Goal: Transaction & Acquisition: Purchase product/service

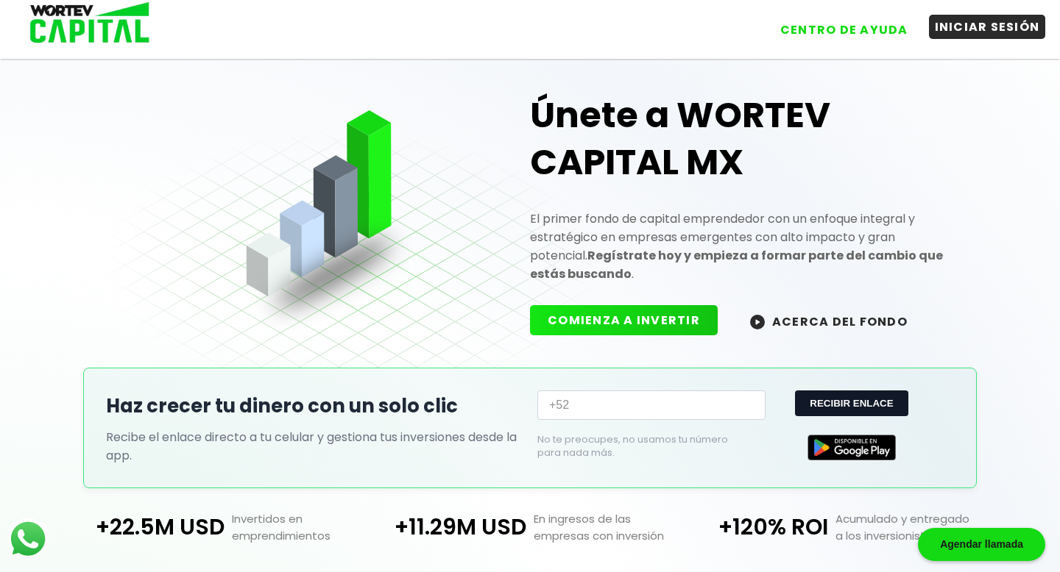
click at [967, 32] on button "INICIAR SESIÓN" at bounding box center [987, 27] width 117 height 24
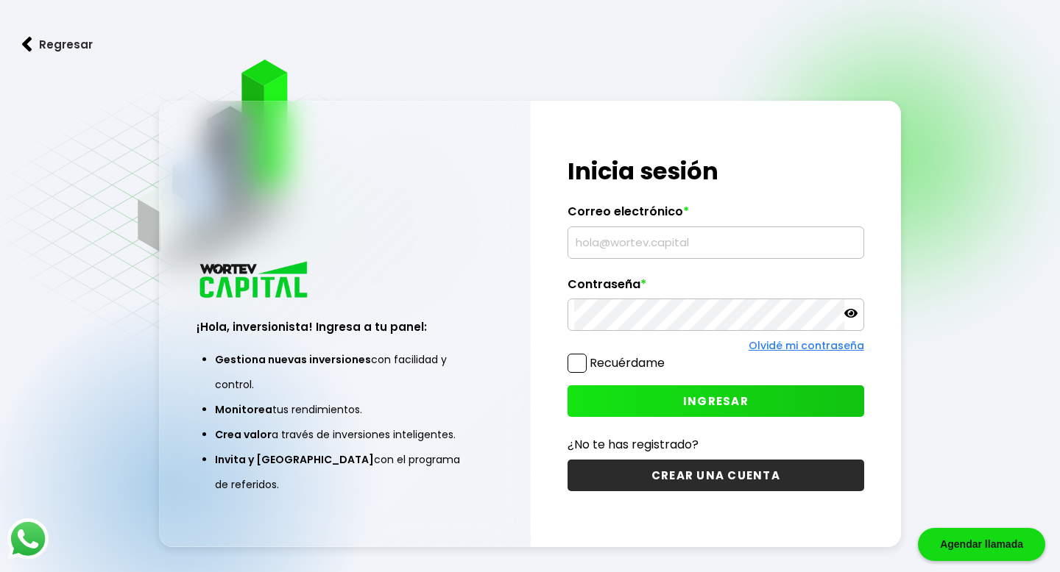
click at [782, 241] on input "text" at bounding box center [715, 242] width 283 height 31
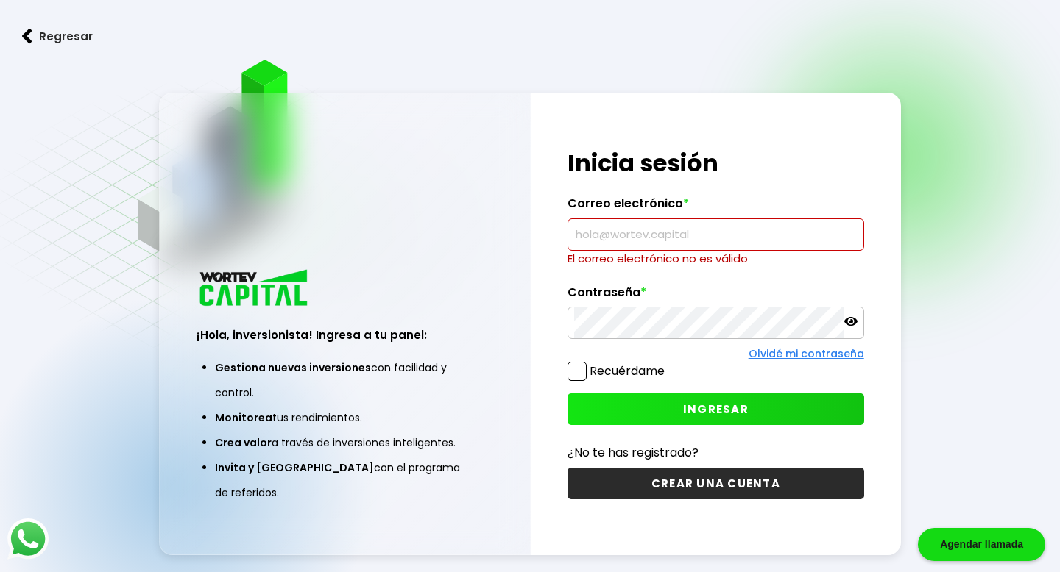
type input "[EMAIL_ADDRESS][DOMAIN_NAME]"
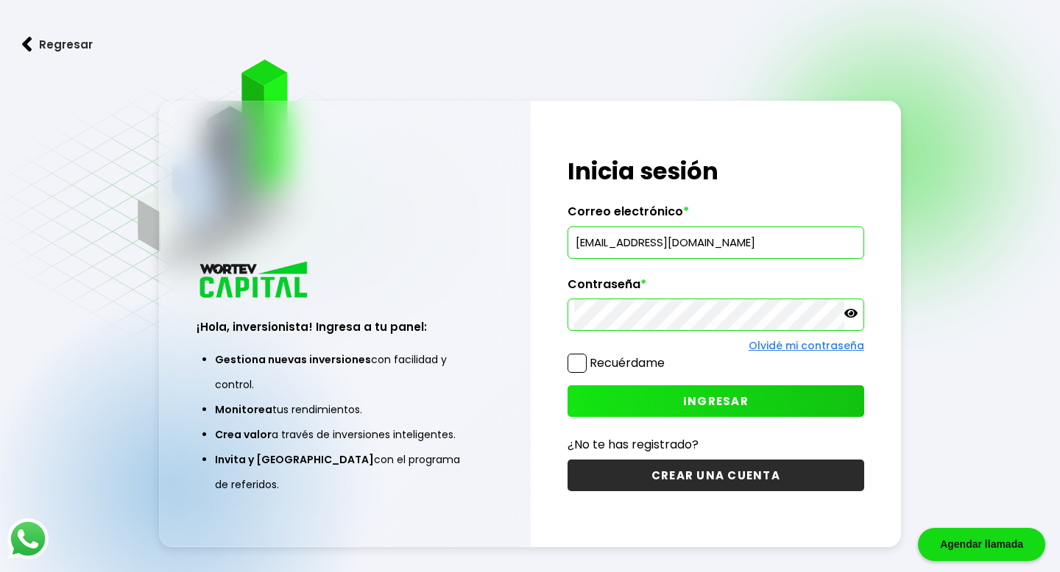
click at [755, 391] on button "INGRESAR" at bounding box center [715, 402] width 296 height 32
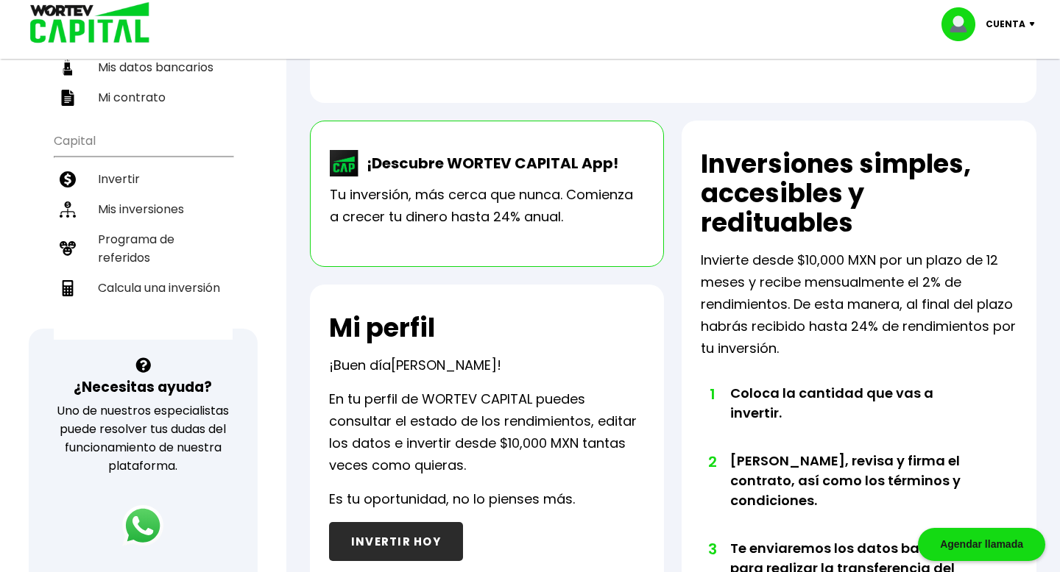
scroll to position [90, 0]
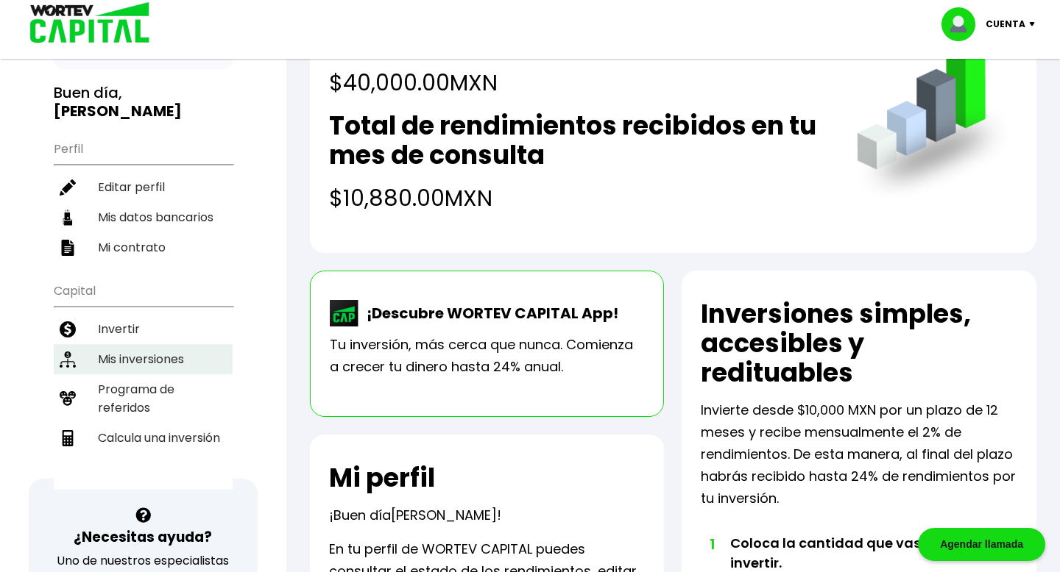
click at [174, 344] on li "Mis inversiones" at bounding box center [143, 359] width 179 height 30
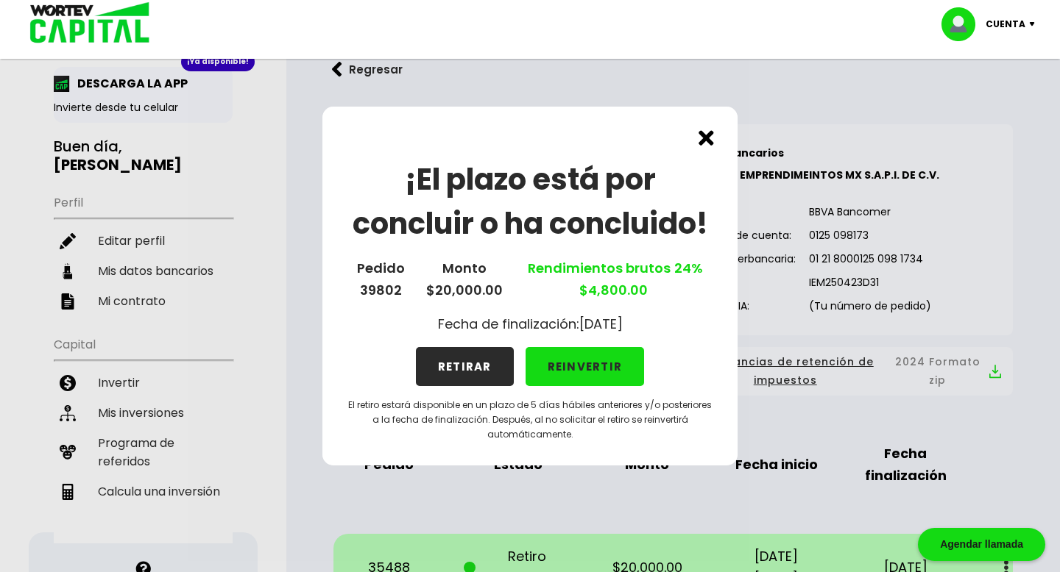
scroll to position [38, 0]
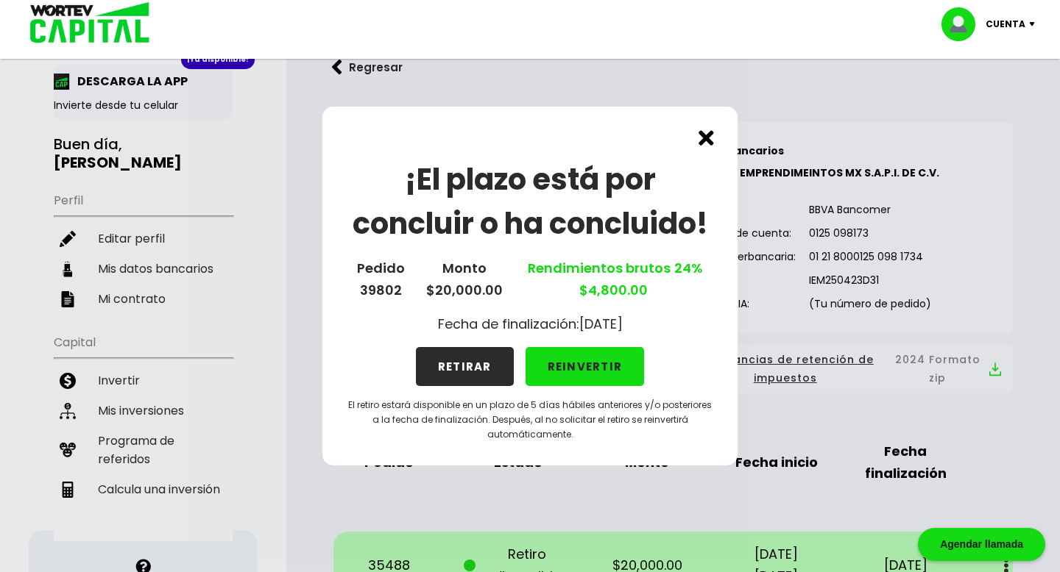
click at [488, 365] on button "RETIRAR" at bounding box center [465, 366] width 98 height 39
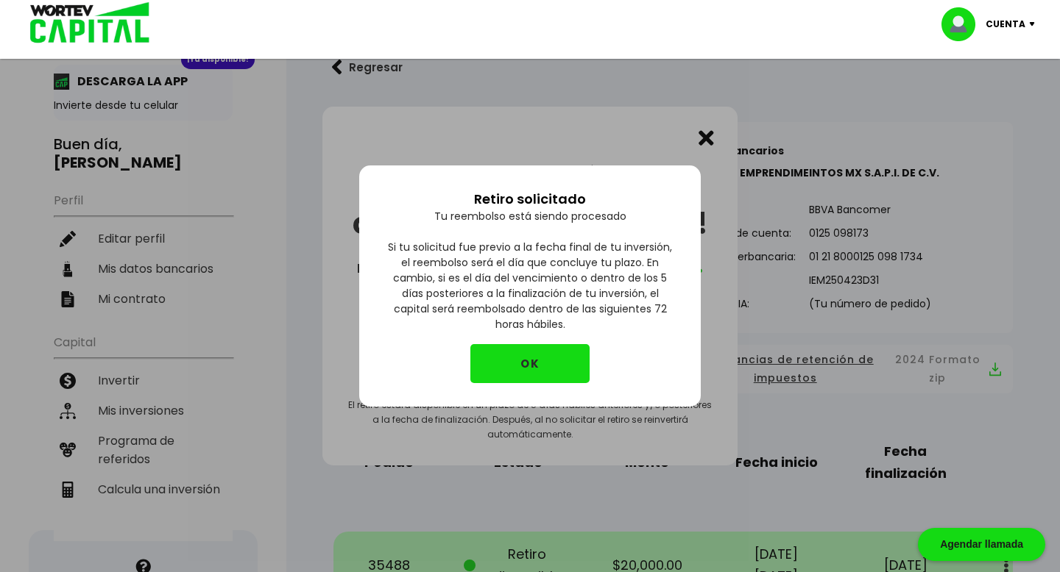
click at [520, 361] on button "OK" at bounding box center [529, 363] width 119 height 39
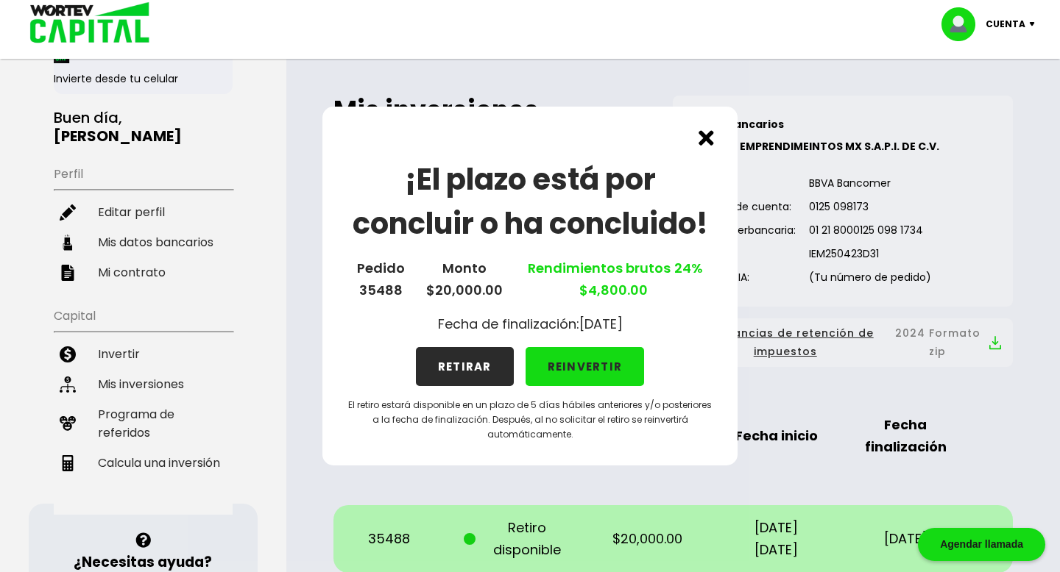
scroll to position [75, 0]
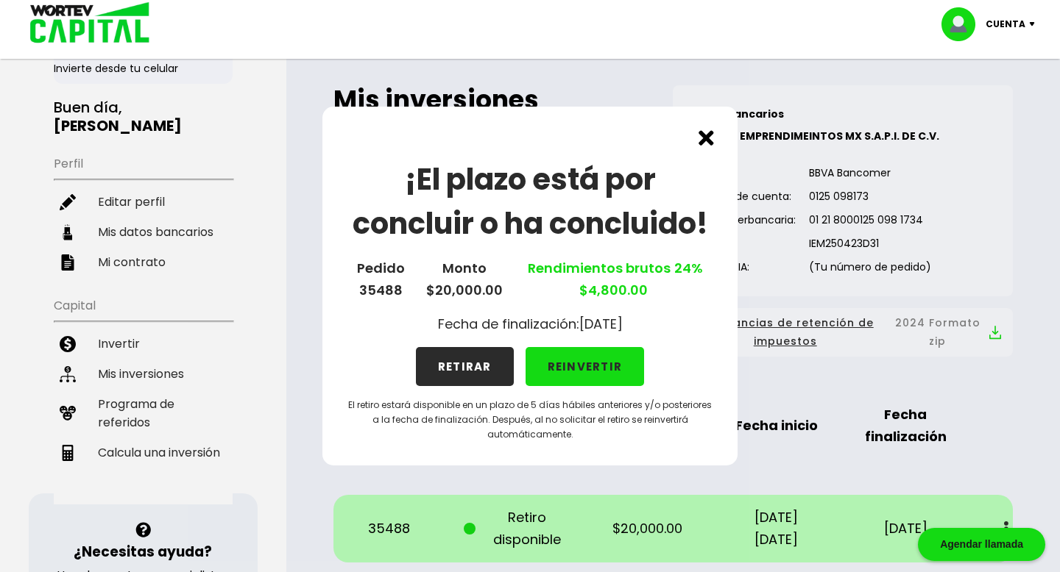
click at [464, 362] on button "RETIRAR" at bounding box center [465, 366] width 98 height 39
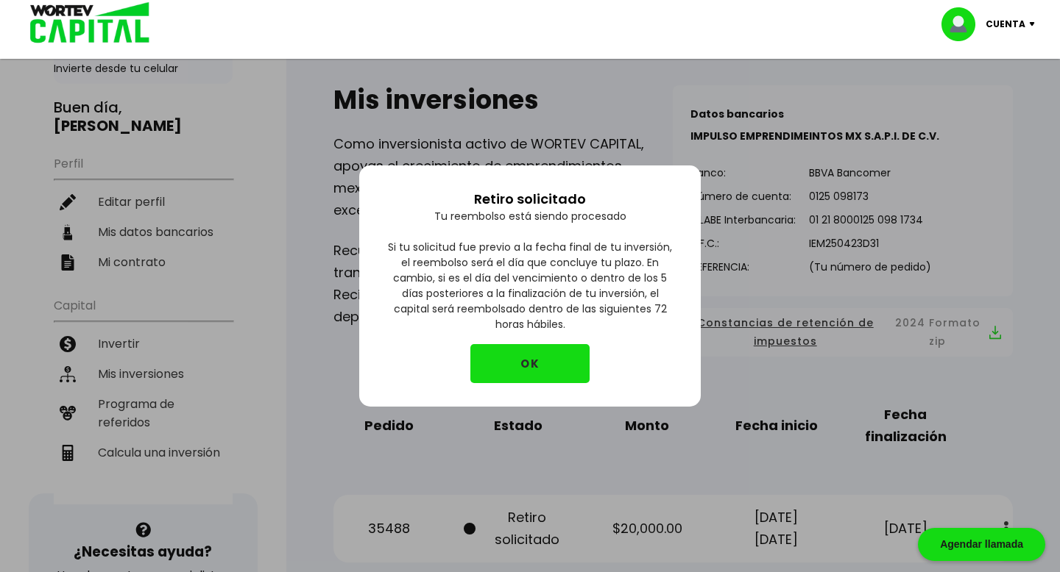
click at [516, 372] on button "OK" at bounding box center [529, 363] width 119 height 39
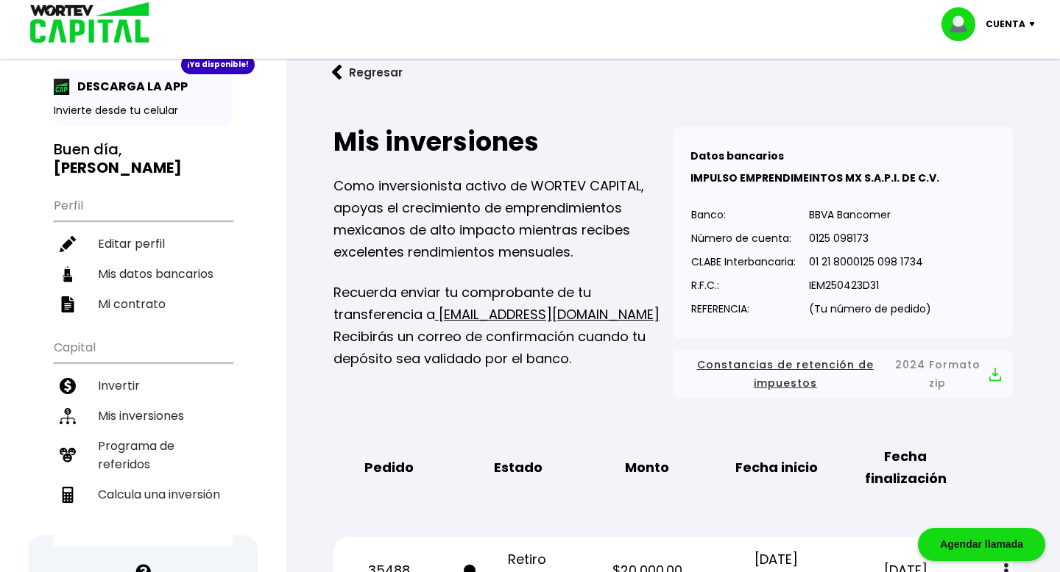
scroll to position [0, 0]
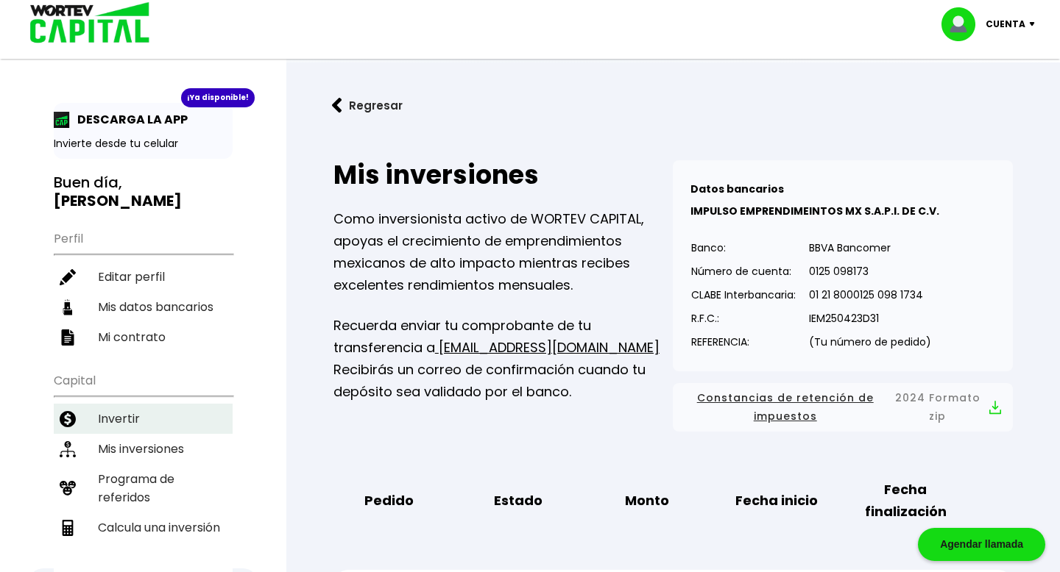
click at [146, 404] on li "Invertir" at bounding box center [143, 419] width 179 height 30
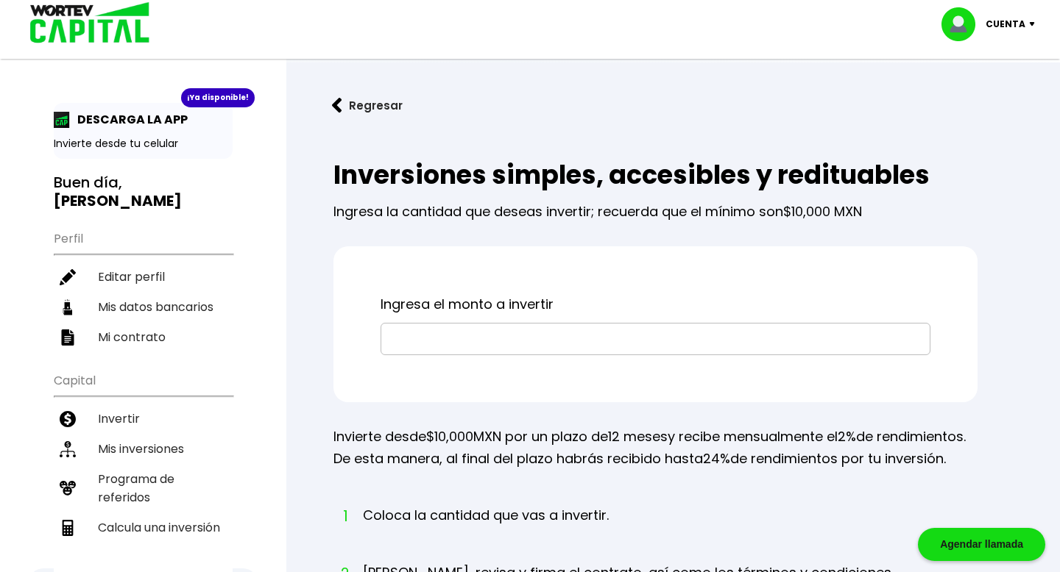
click at [487, 330] on input "text" at bounding box center [655, 339] width 536 height 31
click at [138, 513] on li "Calcula una inversión" at bounding box center [143, 528] width 179 height 30
select select "1"
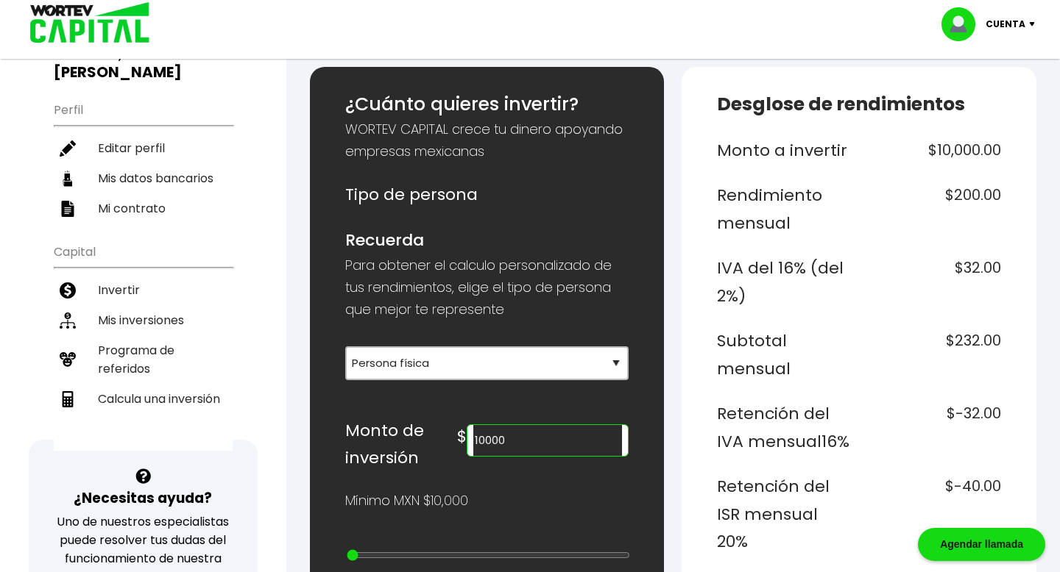
scroll to position [304, 0]
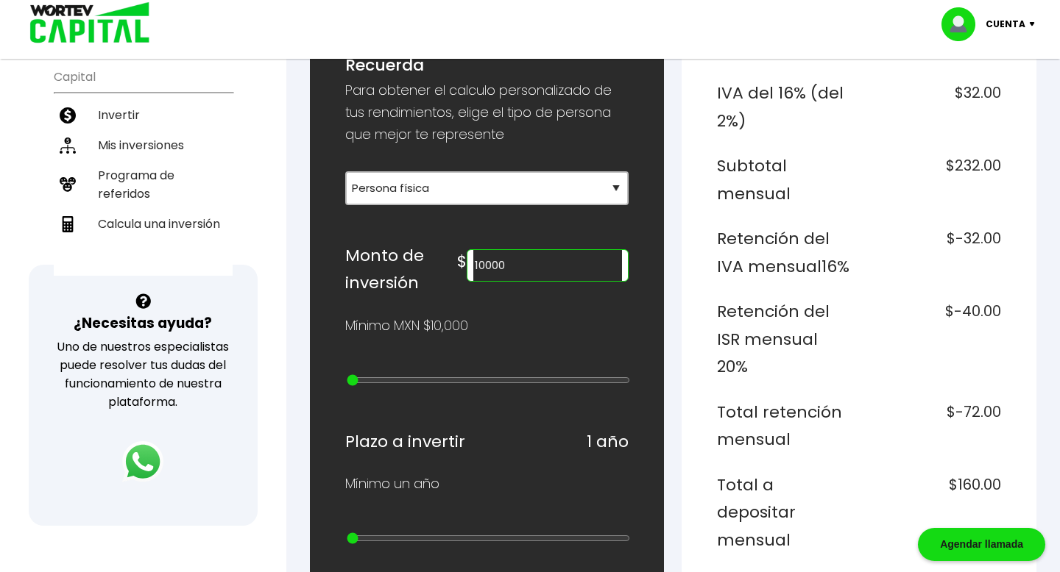
click at [544, 263] on input "10000" at bounding box center [547, 265] width 149 height 31
type input "1"
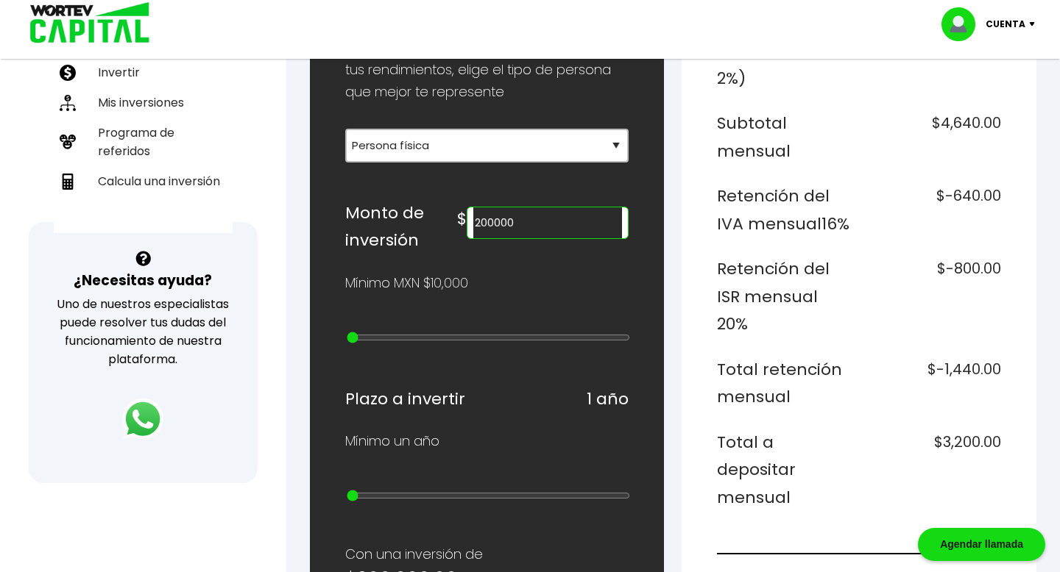
type input "200000"
click at [550, 386] on div "Plazo a invertir 1 año" at bounding box center [487, 400] width 284 height 28
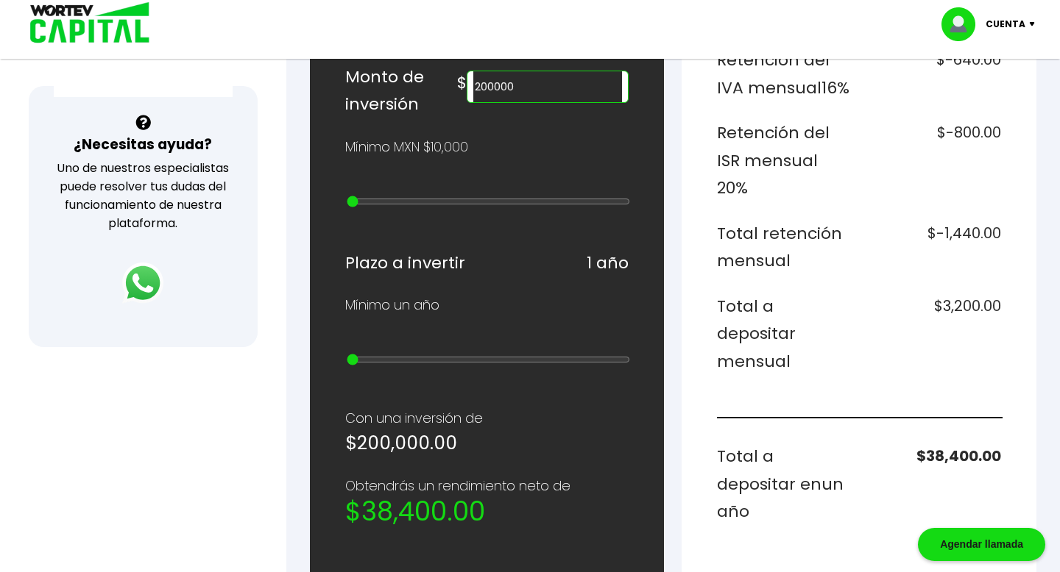
scroll to position [0, 0]
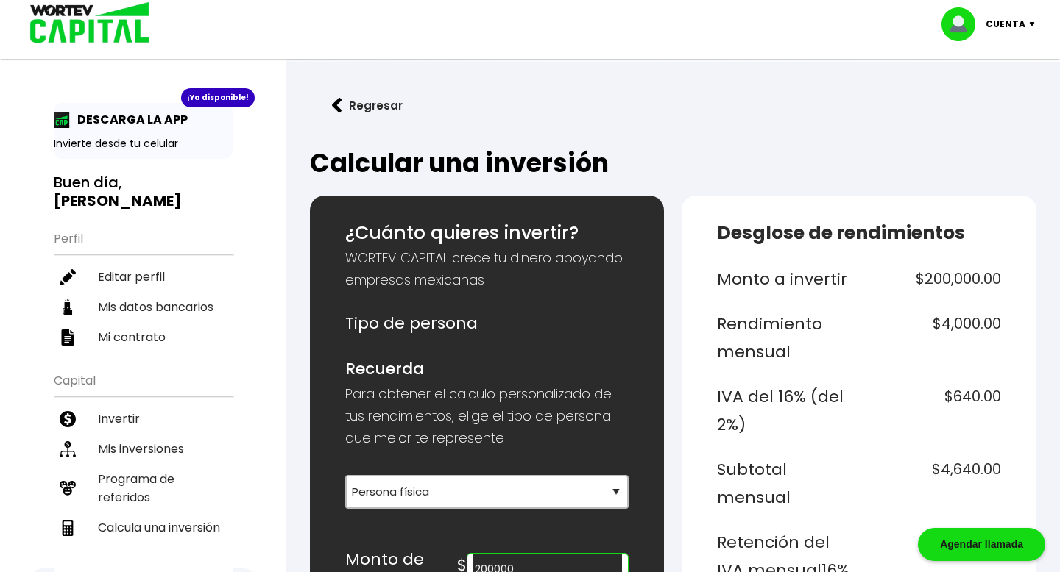
click at [348, 108] on button "Regresar" at bounding box center [367, 105] width 115 height 39
